Goal: Navigation & Orientation: Find specific page/section

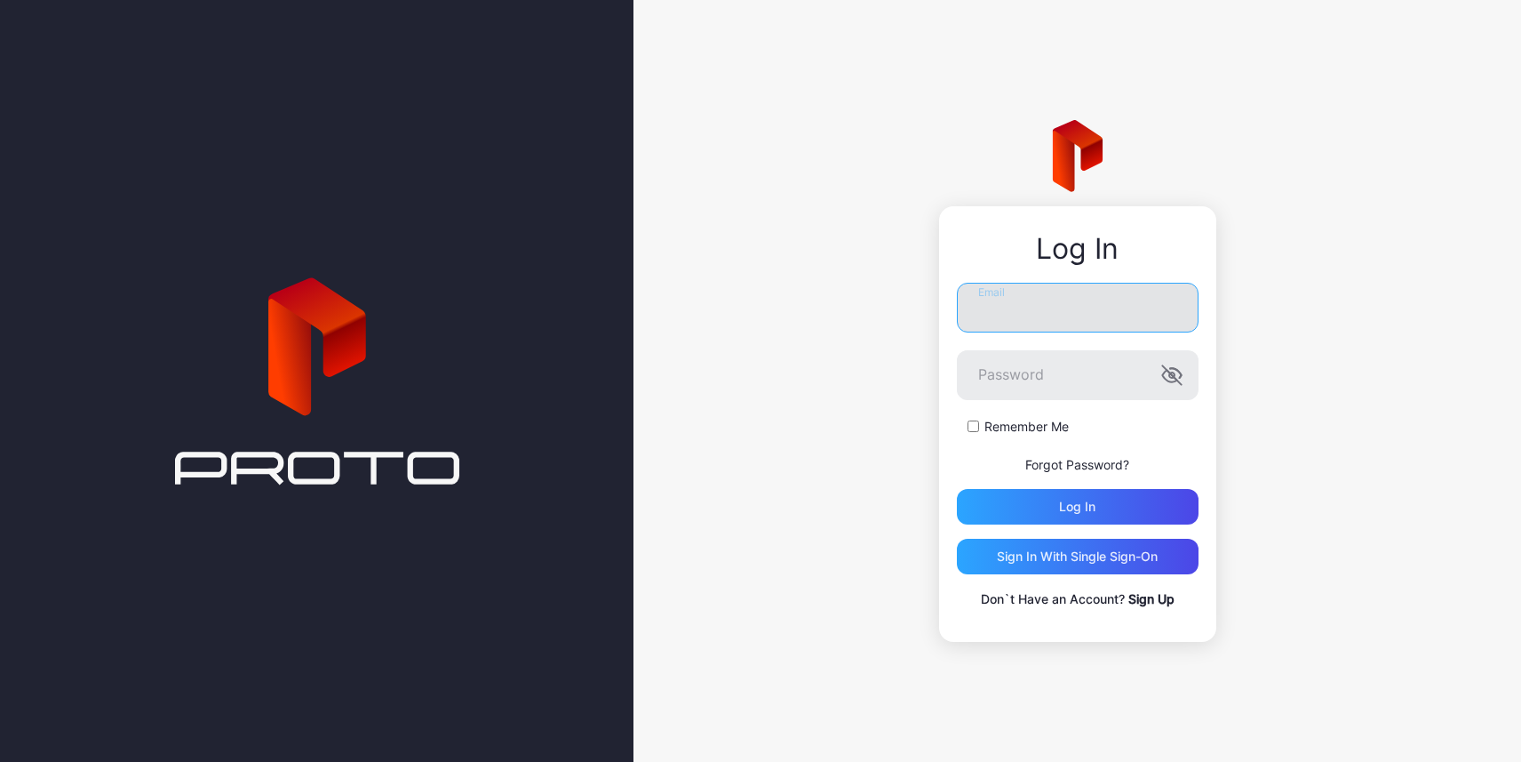
click at [1015, 327] on input "Email" at bounding box center [1078, 308] width 242 height 50
click at [1103, 315] on input "Email" at bounding box center [1078, 308] width 242 height 50
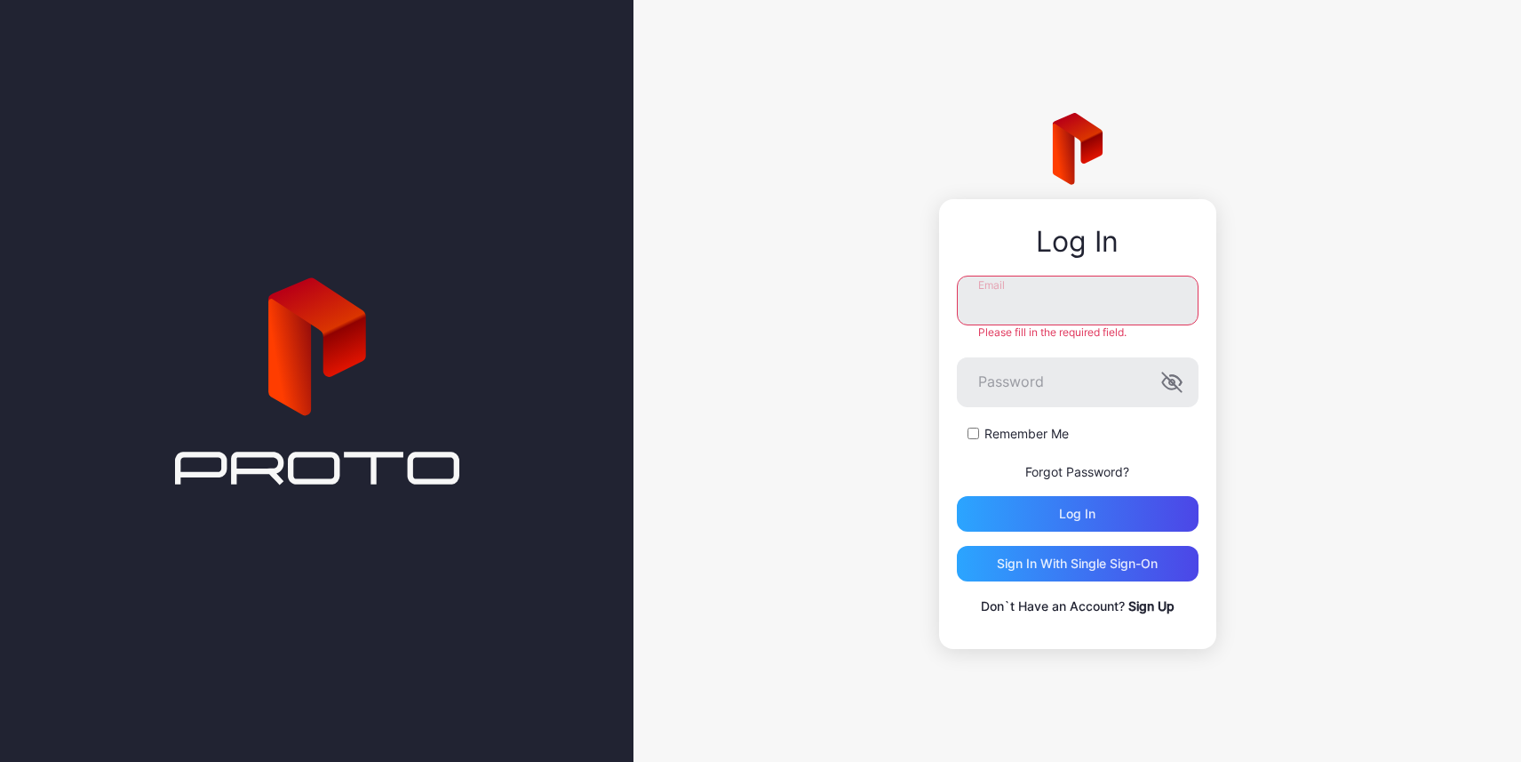
type input "**********"
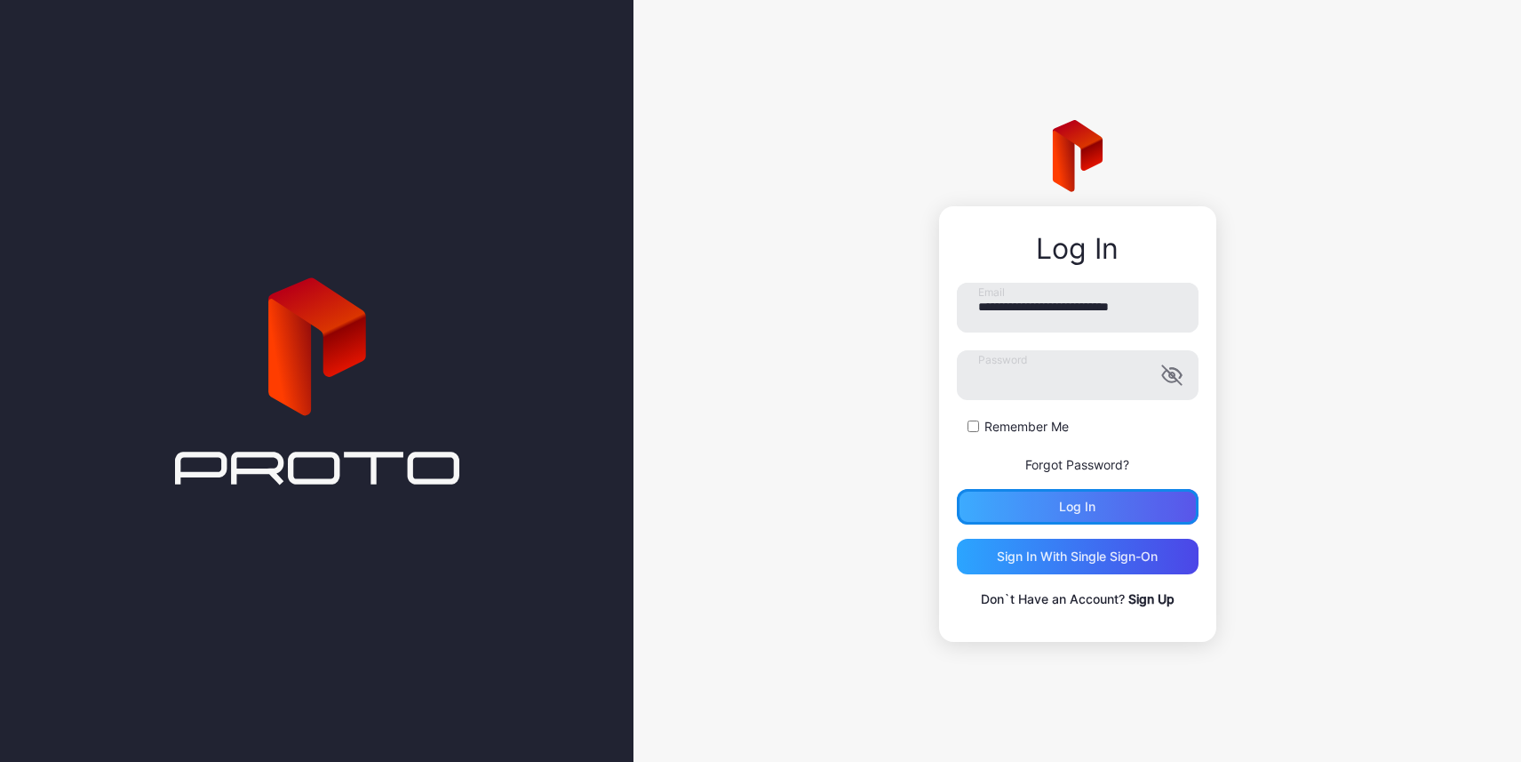
click at [1017, 503] on div "Log in" at bounding box center [1078, 507] width 242 height 36
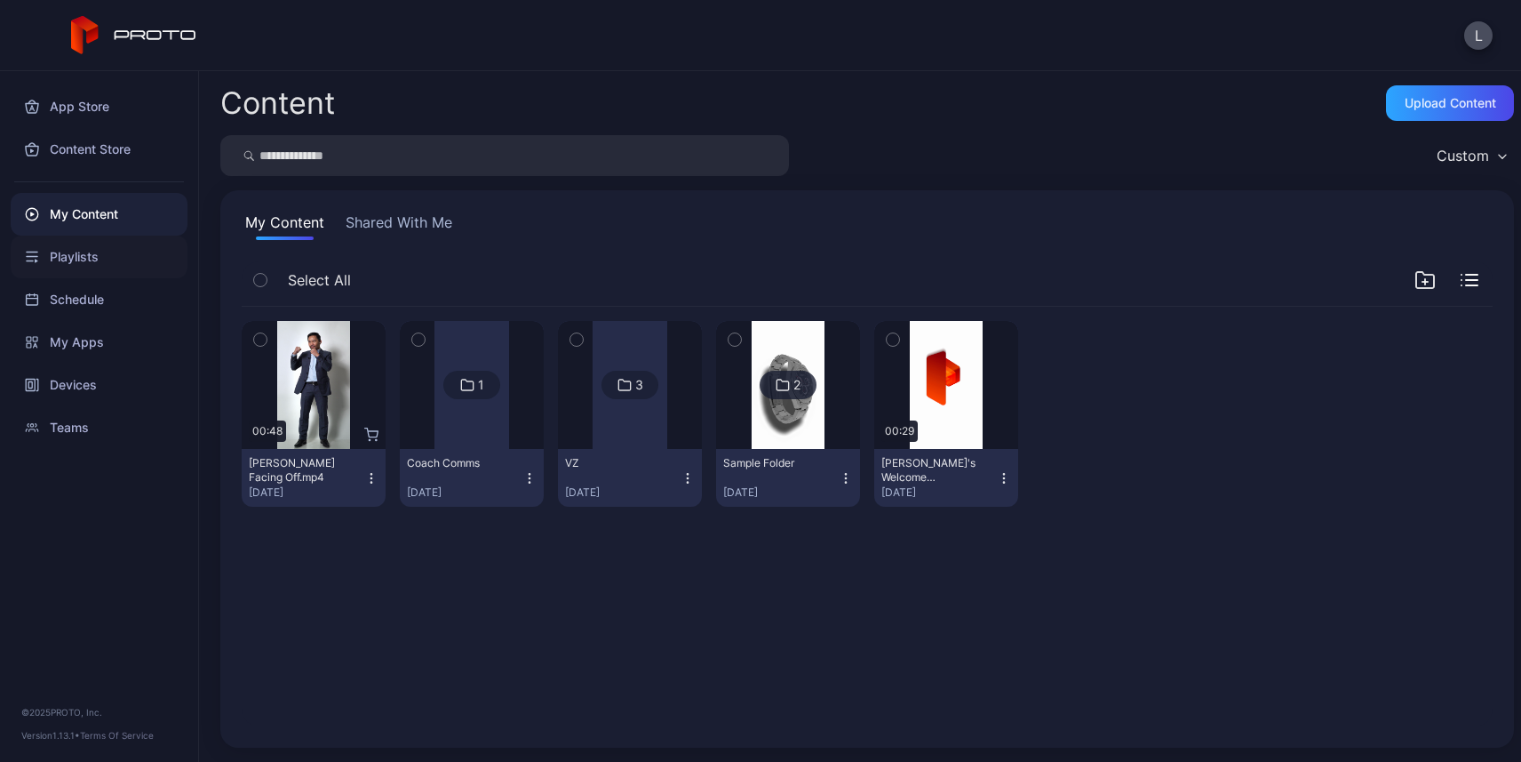
click at [100, 253] on div "Playlists" at bounding box center [99, 256] width 177 height 43
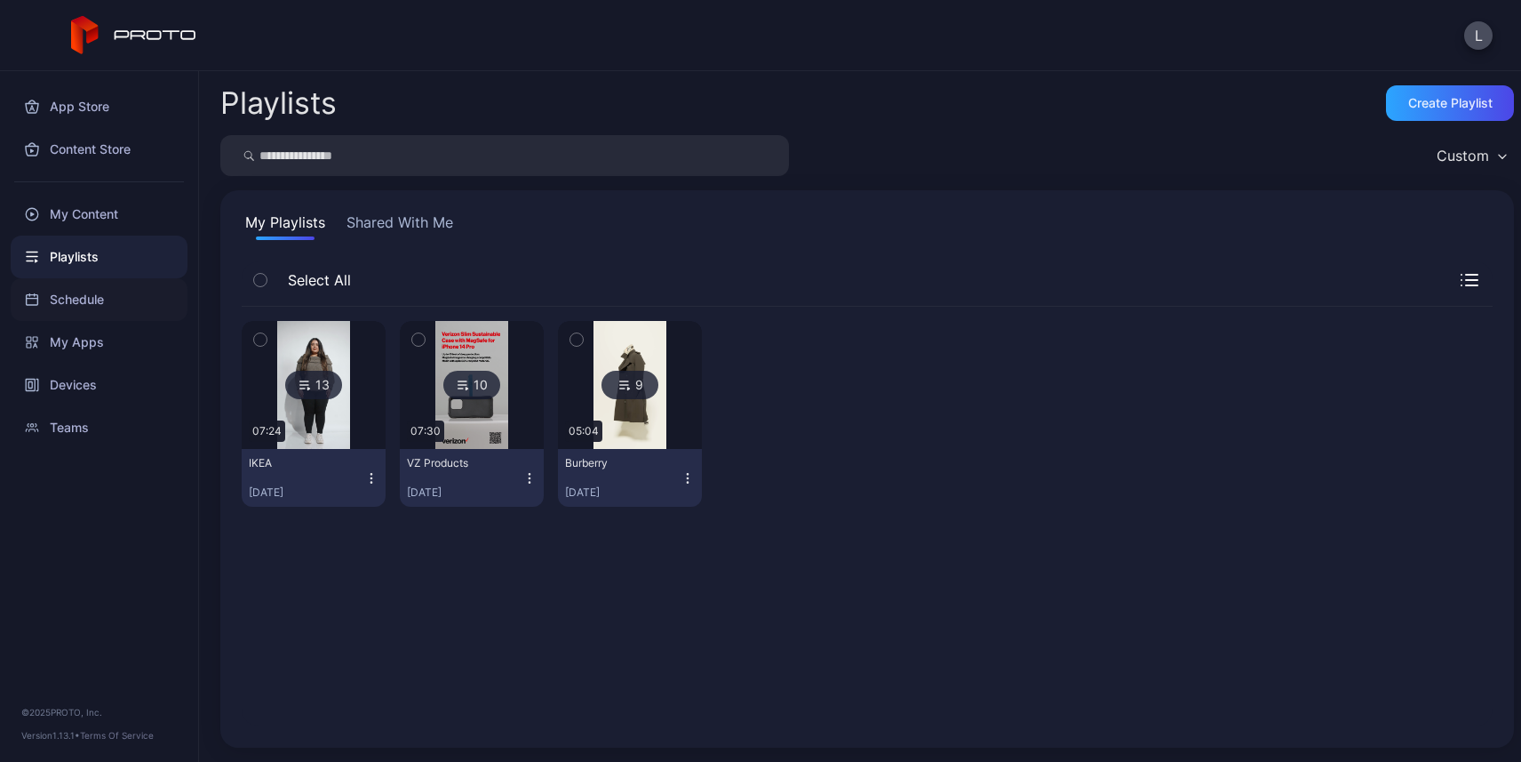
click at [93, 301] on div "Schedule" at bounding box center [99, 299] width 177 height 43
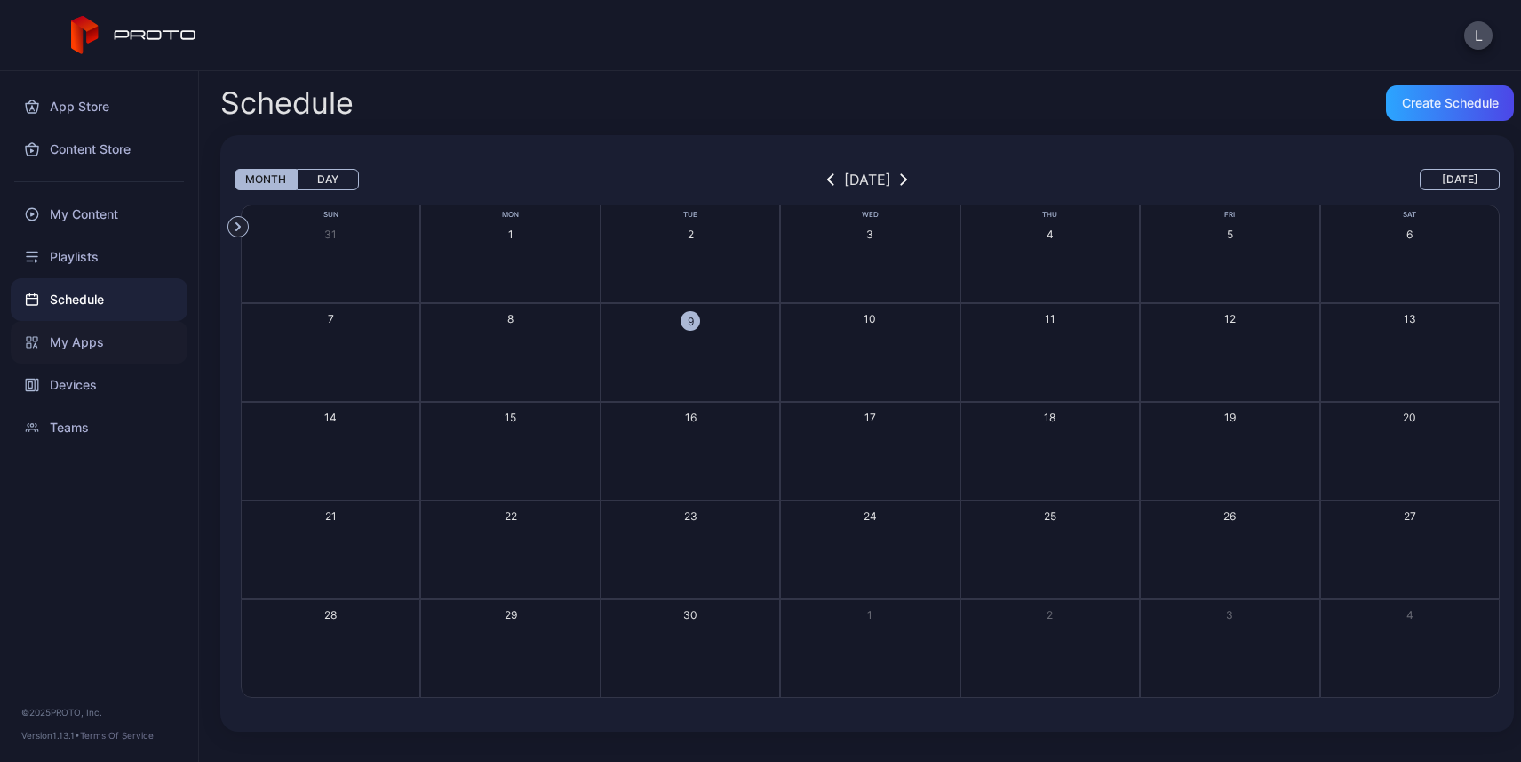
click at [78, 341] on div "My Apps" at bounding box center [99, 342] width 177 height 43
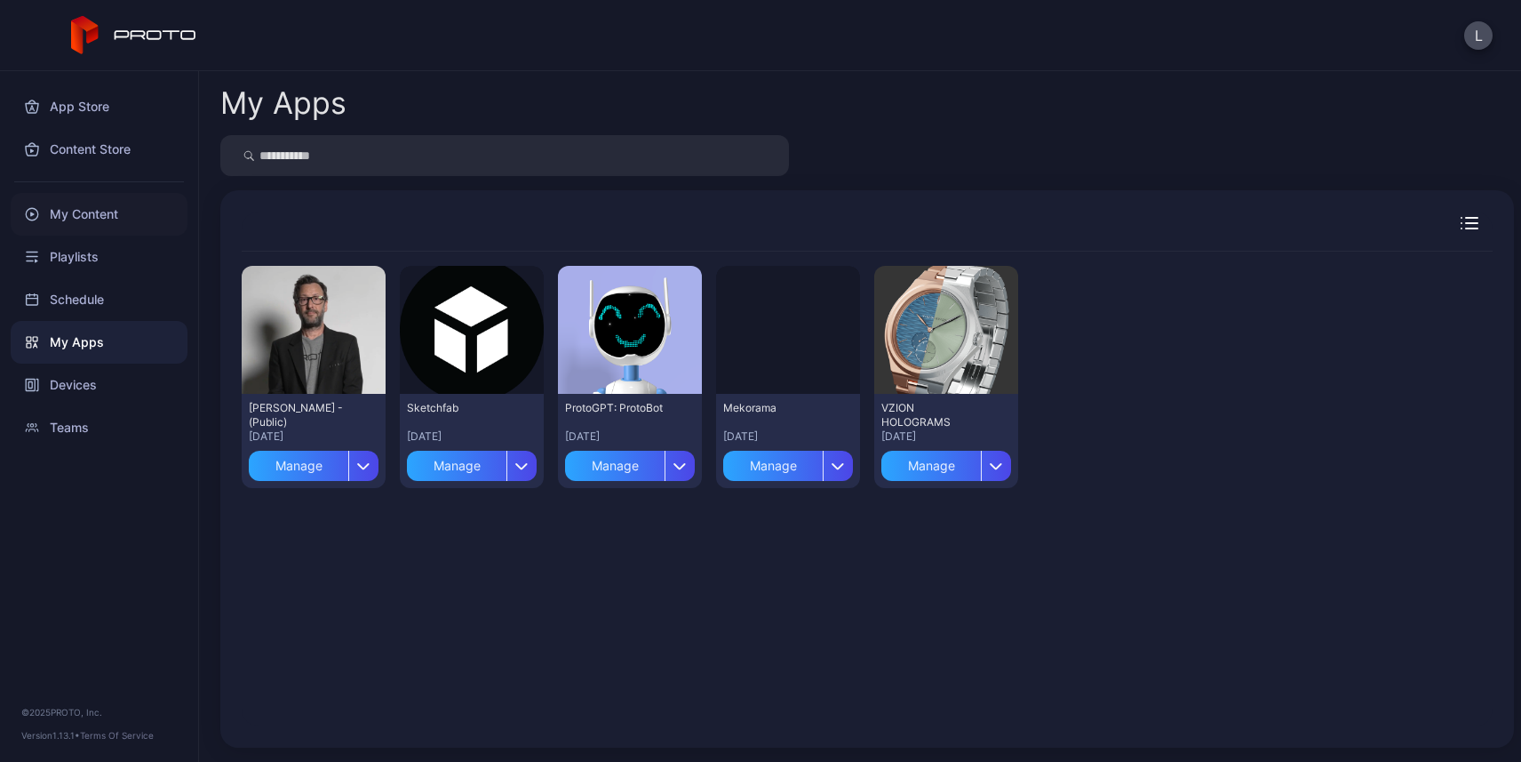
click at [90, 227] on div "My Content" at bounding box center [99, 214] width 177 height 43
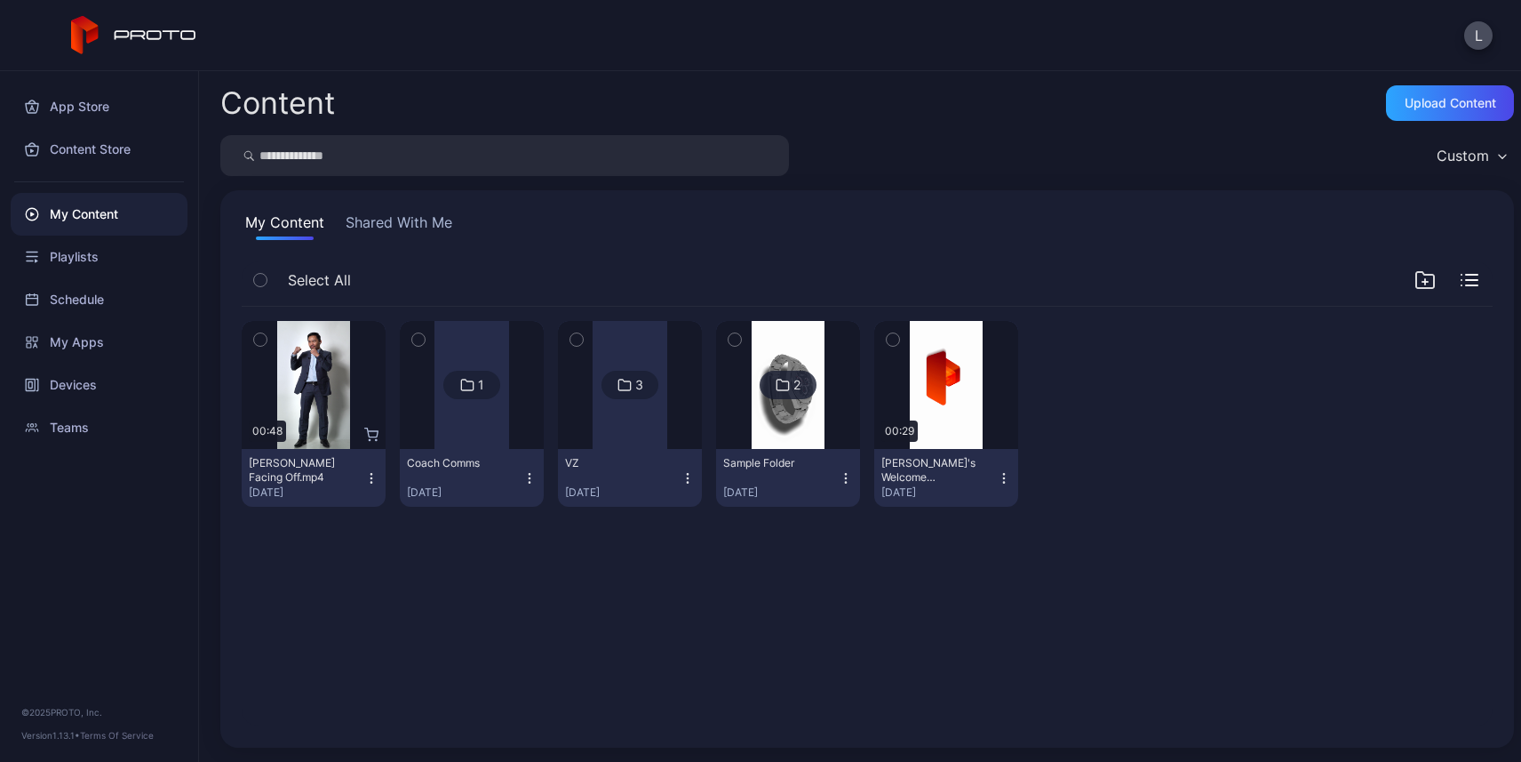
click at [364, 220] on button "Shared With Me" at bounding box center [399, 225] width 114 height 28
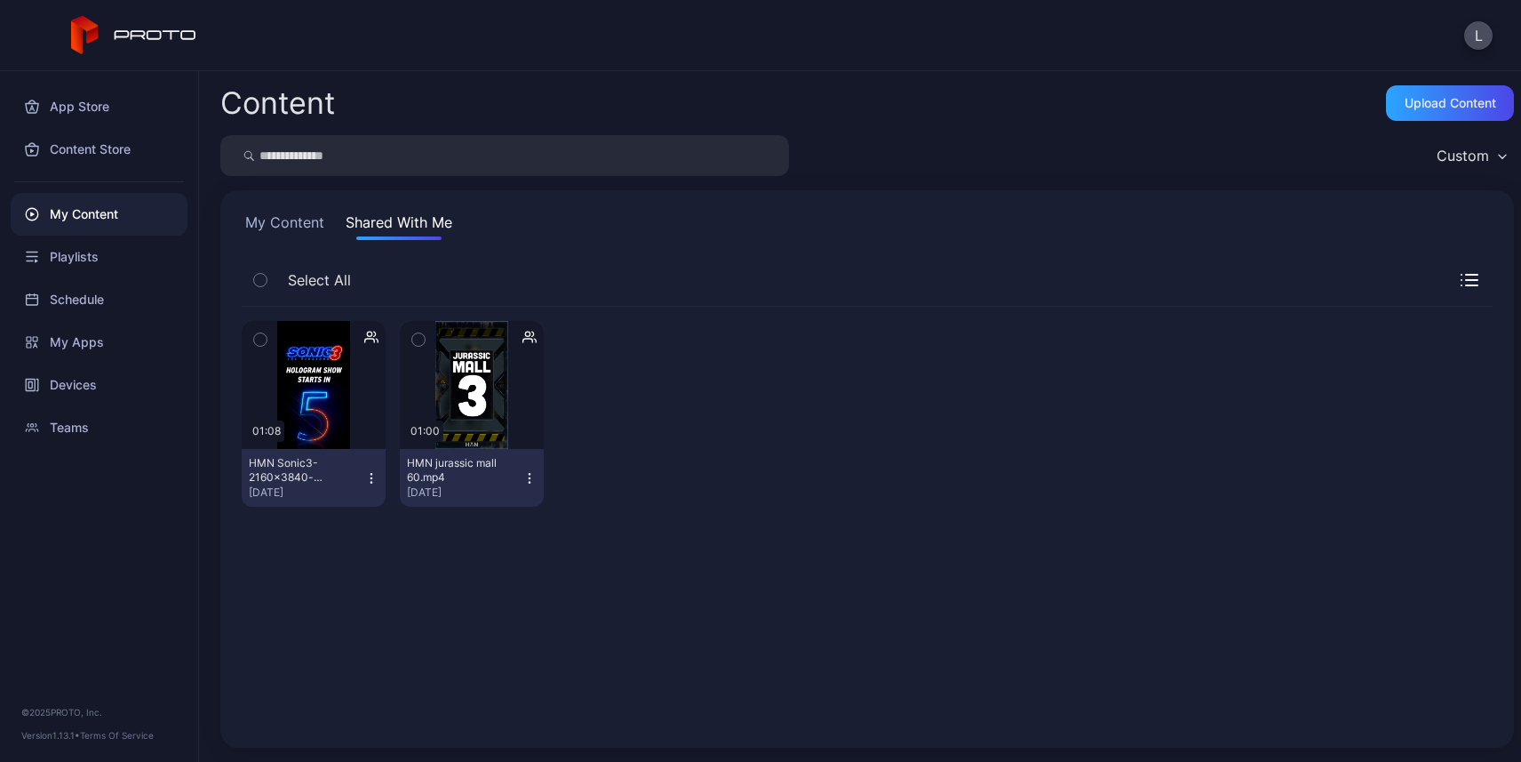
click at [525, 335] on icon "button" at bounding box center [527, 333] width 4 height 4
